Goal: Information Seeking & Learning: Learn about a topic

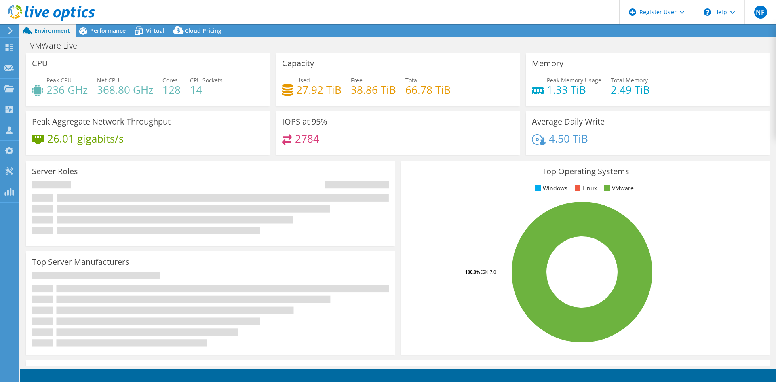
select select "USD"
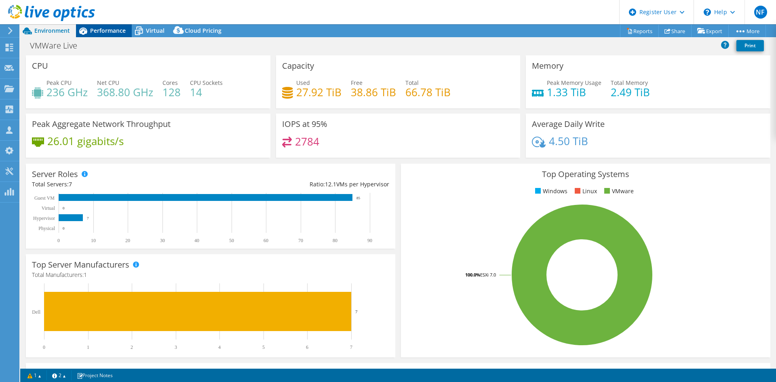
click at [88, 32] on icon at bounding box center [83, 31] width 14 height 14
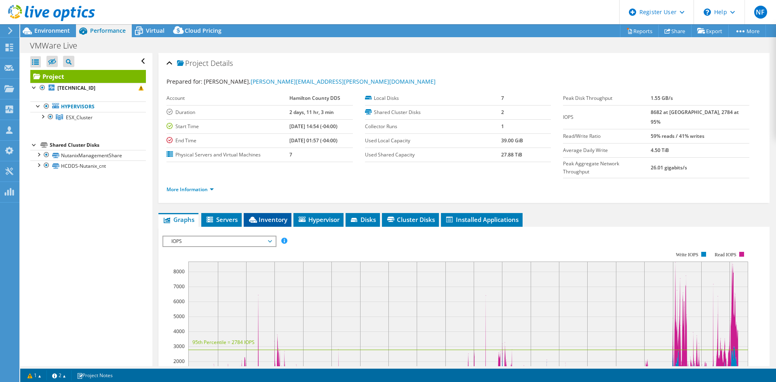
click at [269, 215] on span "Inventory" at bounding box center [268, 219] width 40 height 8
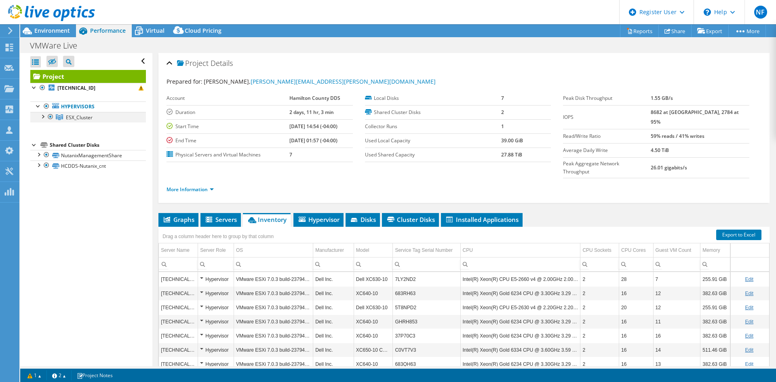
click at [41, 116] on div at bounding box center [42, 116] width 8 height 8
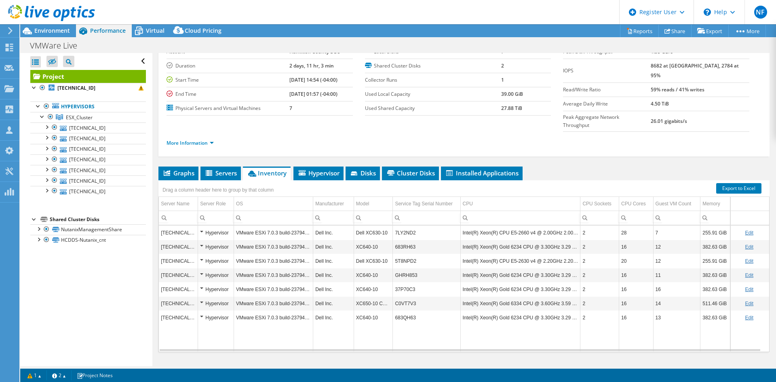
scroll to position [47, 0]
click at [54, 139] on div at bounding box center [55, 138] width 8 height 10
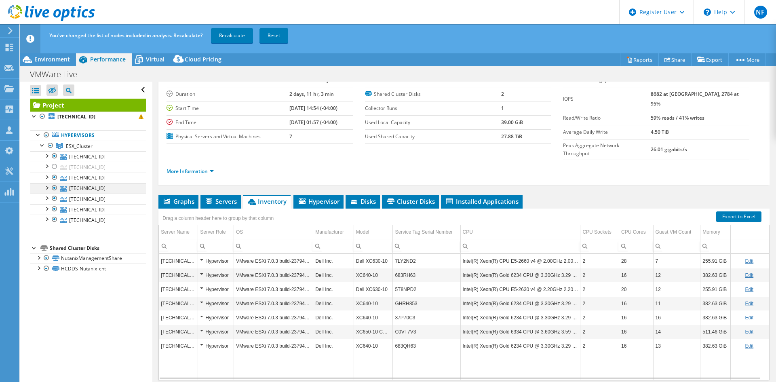
click at [53, 191] on div at bounding box center [55, 188] width 8 height 10
click at [55, 198] on div at bounding box center [55, 199] width 8 height 10
drag, startPoint x: 56, startPoint y: 207, endPoint x: 55, endPoint y: 217, distance: 10.1
click at [56, 207] on div at bounding box center [55, 209] width 8 height 10
click at [55, 219] on div at bounding box center [55, 220] width 8 height 10
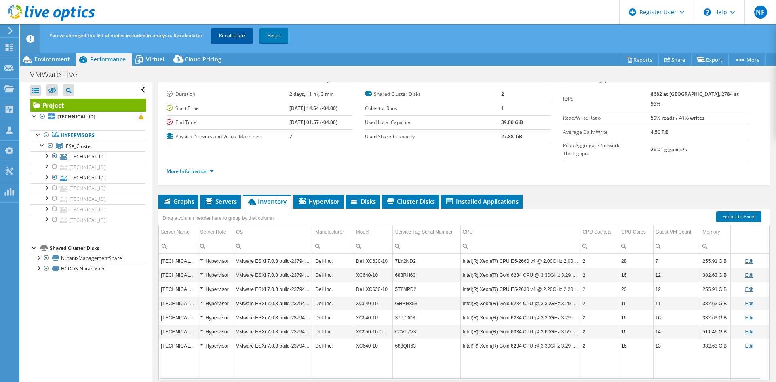
click at [230, 36] on link "Recalculate" at bounding box center [232, 35] width 42 height 15
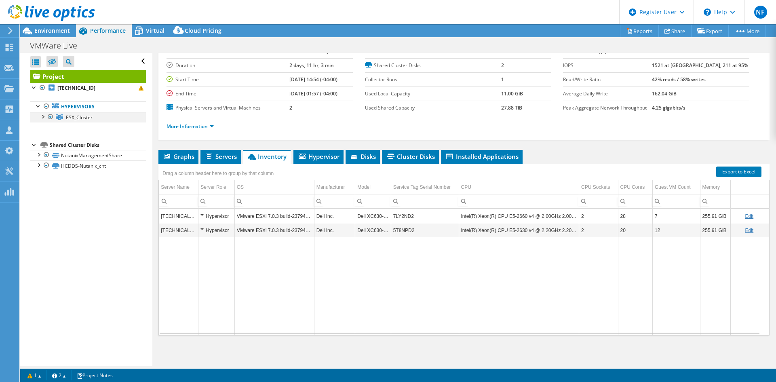
click at [41, 118] on div at bounding box center [42, 116] width 8 height 8
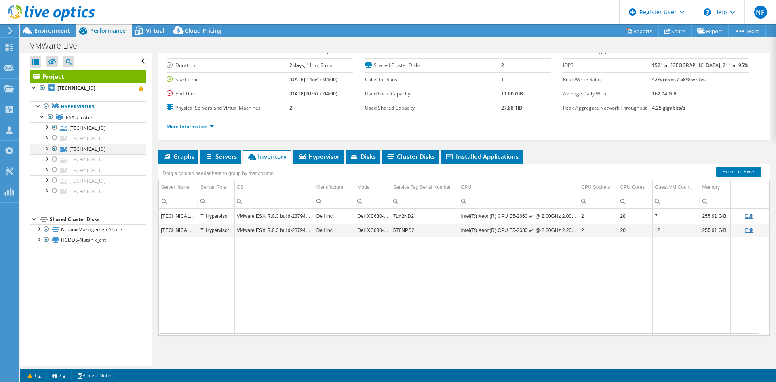
click at [55, 149] on div at bounding box center [55, 149] width 8 height 10
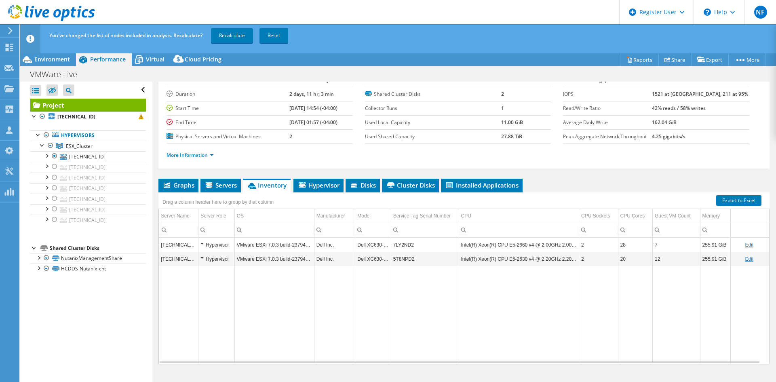
click at [170, 147] on div "More Information" at bounding box center [463, 155] width 595 height 23
click at [229, 34] on link "Recalculate" at bounding box center [232, 35] width 42 height 15
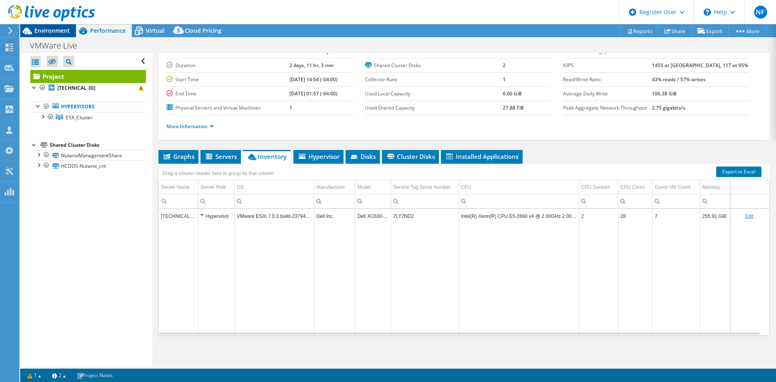
click at [43, 32] on span "Environment" at bounding box center [52, 31] width 36 height 8
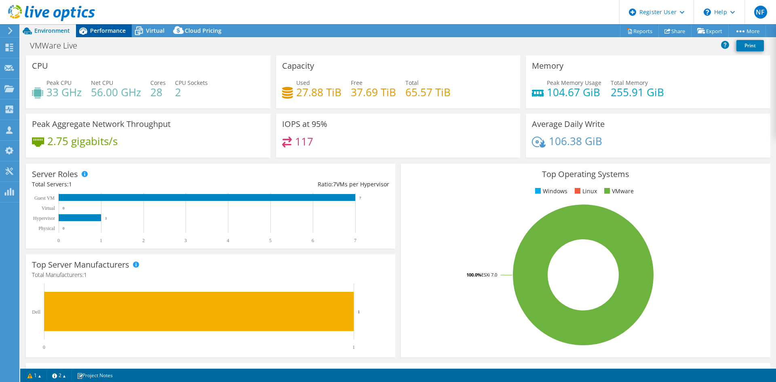
click at [107, 34] on span "Performance" at bounding box center [108, 31] width 36 height 8
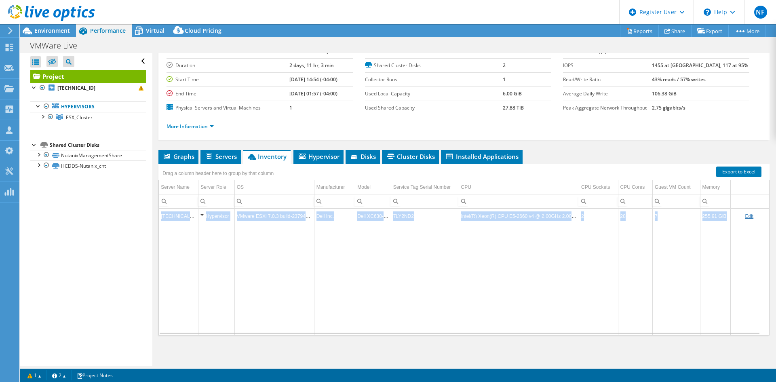
drag, startPoint x: 613, startPoint y: 335, endPoint x: 624, endPoint y: 330, distance: 11.7
click at [624, 330] on div "Graphs Servers Inventory Hypervisor Disks Cluster Disks Installed Applications …" at bounding box center [463, 251] width 611 height 202
click at [618, 303] on td "Data grid" at bounding box center [635, 279] width 34 height 112
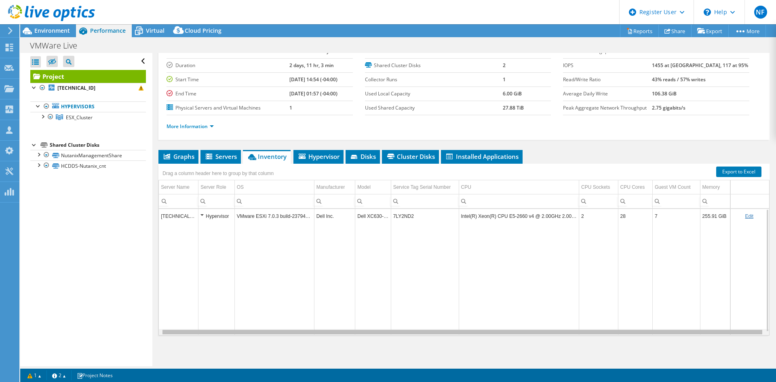
scroll to position [0, 3]
drag, startPoint x: 612, startPoint y: 331, endPoint x: 653, endPoint y: 328, distance: 40.6
click at [653, 328] on body "NF Dell User [PERSON_NAME] [PERSON_NAME][EMAIL_ADDRESS][DOMAIN_NAME] Dell My Pr…" at bounding box center [388, 191] width 776 height 382
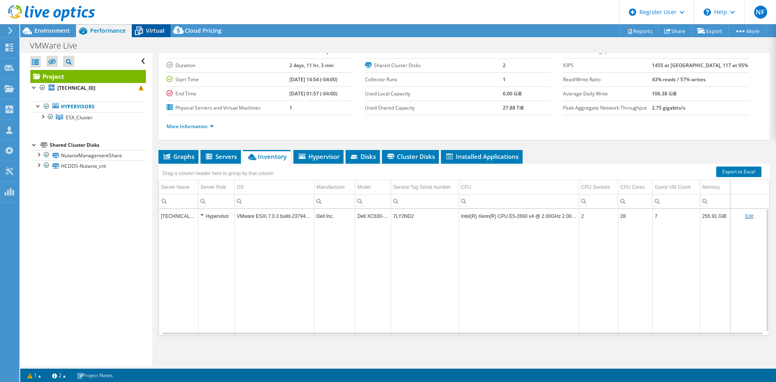
click at [158, 30] on span "Virtual" at bounding box center [155, 31] width 19 height 8
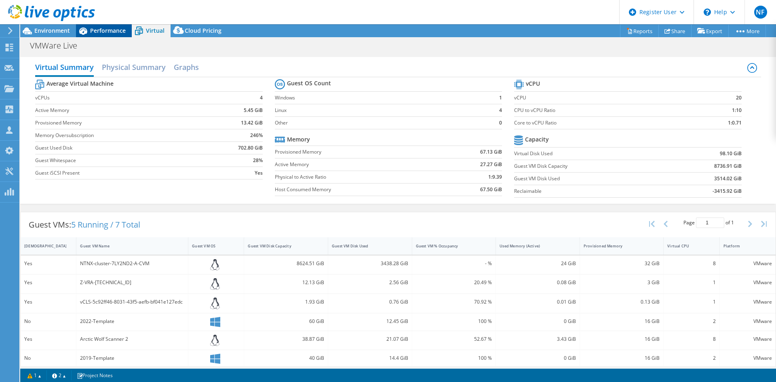
click at [102, 33] on span "Performance" at bounding box center [108, 31] width 36 height 8
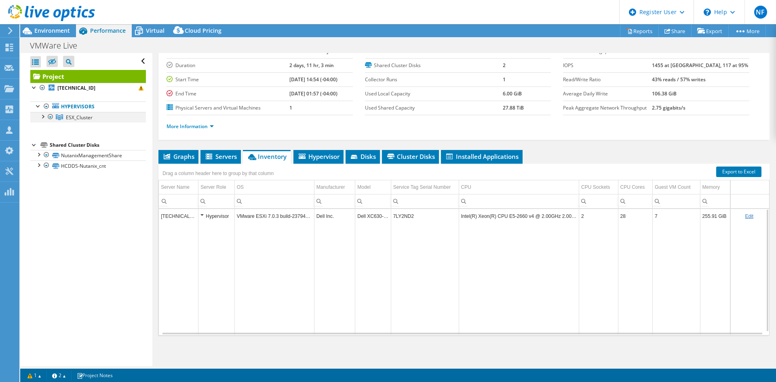
click at [42, 118] on div at bounding box center [42, 116] width 8 height 8
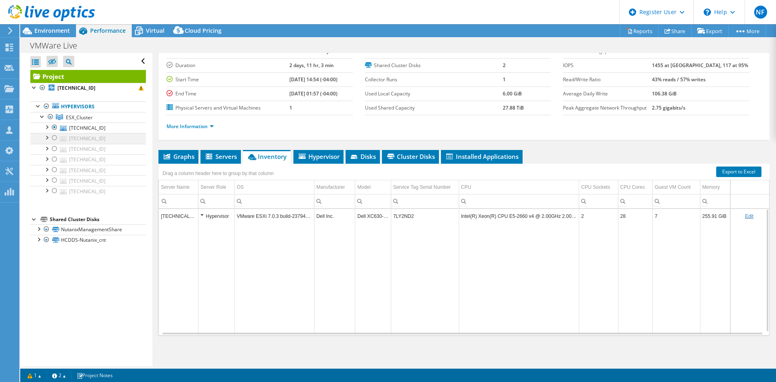
click at [56, 139] on div at bounding box center [55, 138] width 8 height 10
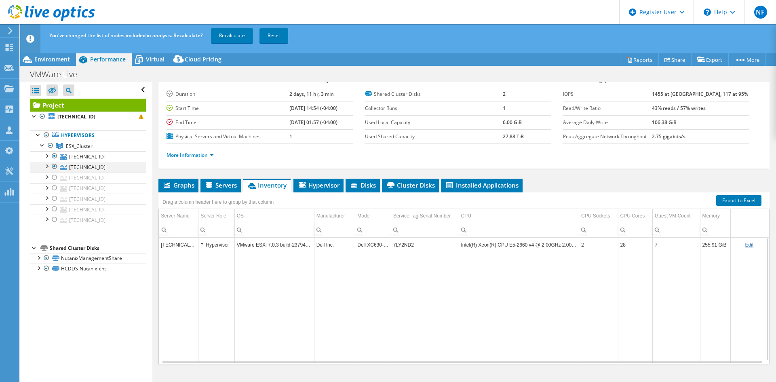
click at [54, 165] on div at bounding box center [55, 167] width 8 height 10
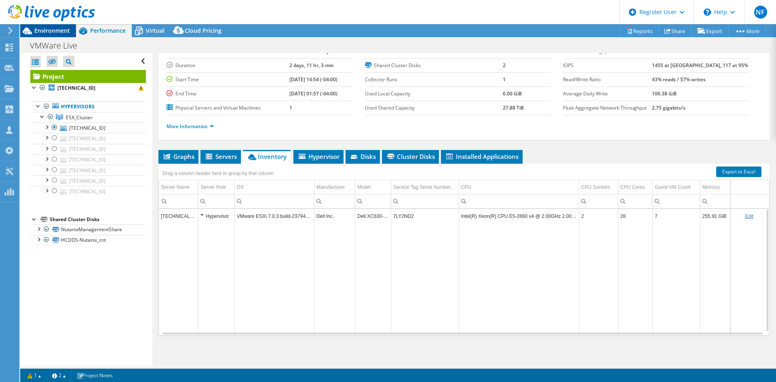
click at [59, 30] on span "Environment" at bounding box center [52, 31] width 36 height 8
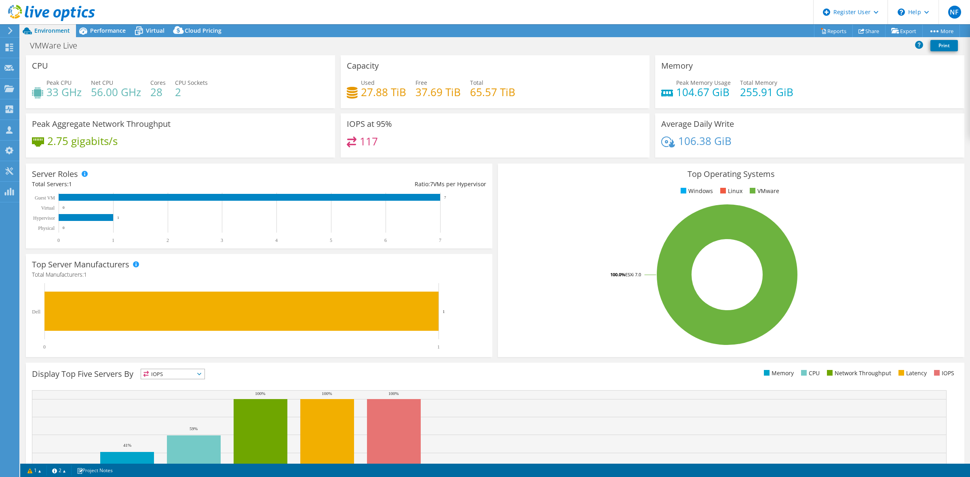
select select "USD"
